Goal: Transaction & Acquisition: Book appointment/travel/reservation

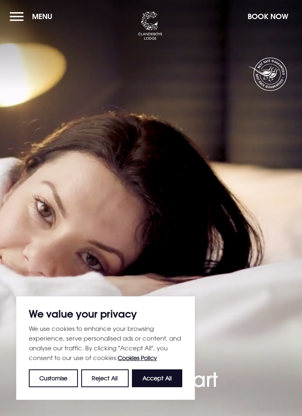
click at [167, 375] on button "Accept All" at bounding box center [157, 379] width 50 height 18
checkbox input "true"
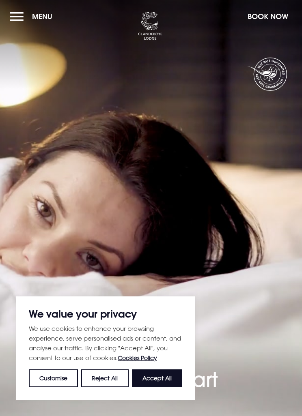
checkbox input "true"
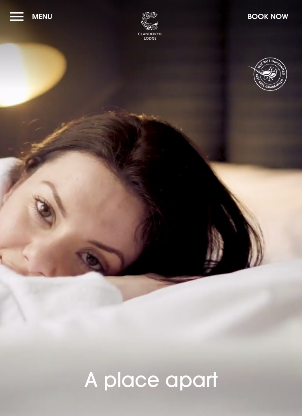
click at [20, 21] on button "Menu" at bounding box center [33, 16] width 47 height 17
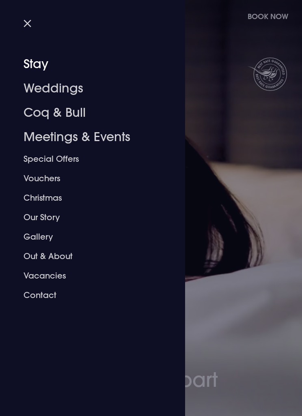
click at [41, 70] on link "Stay" at bounding box center [88, 64] width 128 height 24
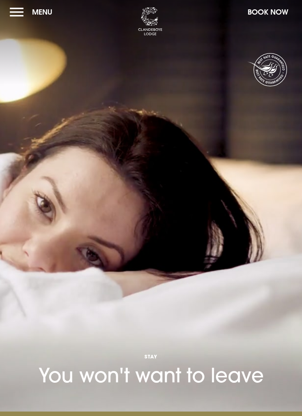
scroll to position [2, 0]
click at [270, 16] on button "Book Now" at bounding box center [267, 12] width 49 height 17
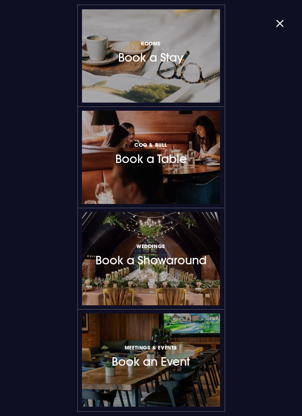
click at [210, 56] on div at bounding box center [210, 56] width 0 height 0
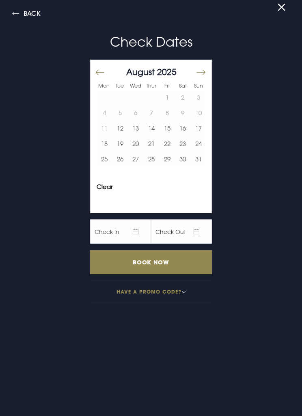
click at [138, 161] on button "27" at bounding box center [136, 159] width 16 height 15
click at [155, 163] on button "28" at bounding box center [152, 159] width 16 height 15
click at [170, 263] on input "Book Now" at bounding box center [151, 262] width 122 height 24
